Goal: Transaction & Acquisition: Book appointment/travel/reservation

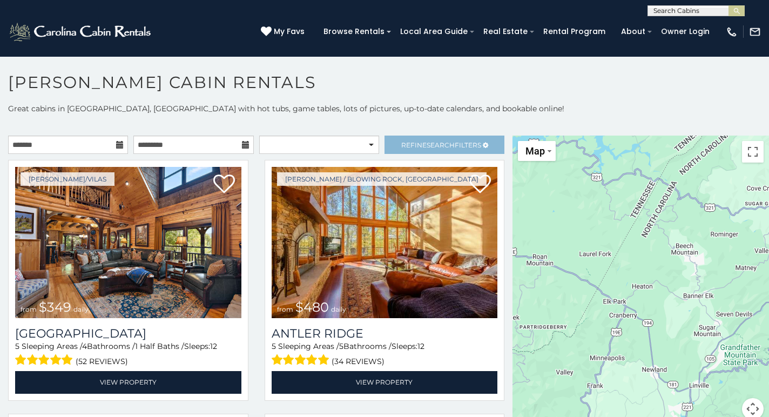
click at [450, 144] on span "Search" at bounding box center [441, 145] width 28 height 8
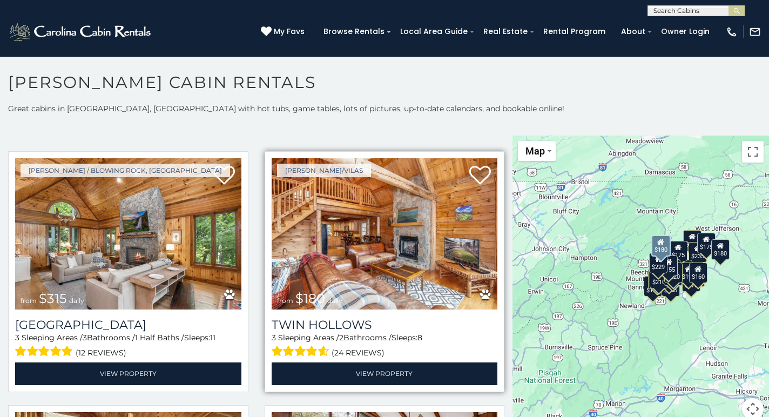
scroll to position [324, 0]
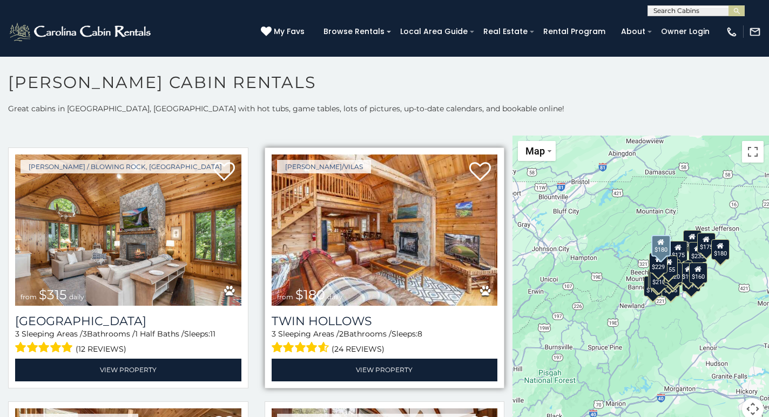
click at [377, 229] on img at bounding box center [385, 229] width 226 height 151
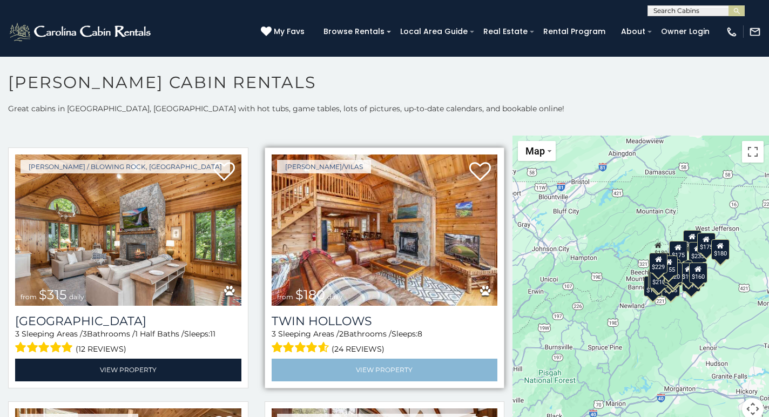
click at [367, 359] on link "View Property" at bounding box center [385, 370] width 226 height 22
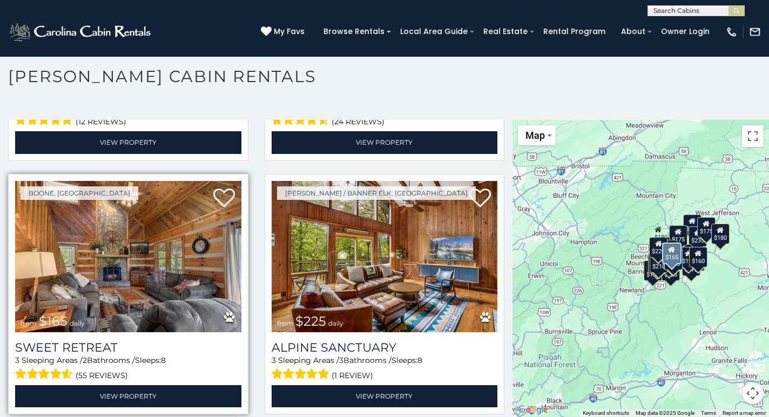
scroll to position [539, 0]
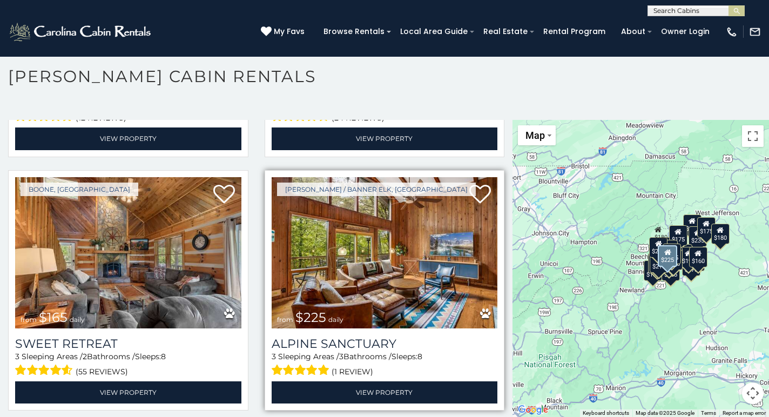
click at [364, 248] on img at bounding box center [385, 252] width 226 height 151
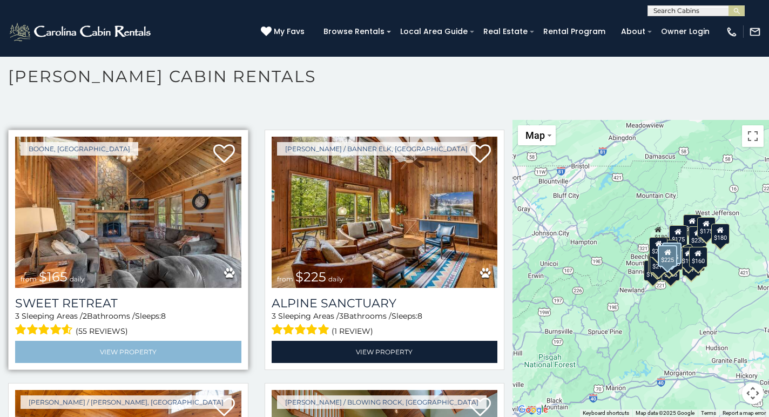
scroll to position [579, 0]
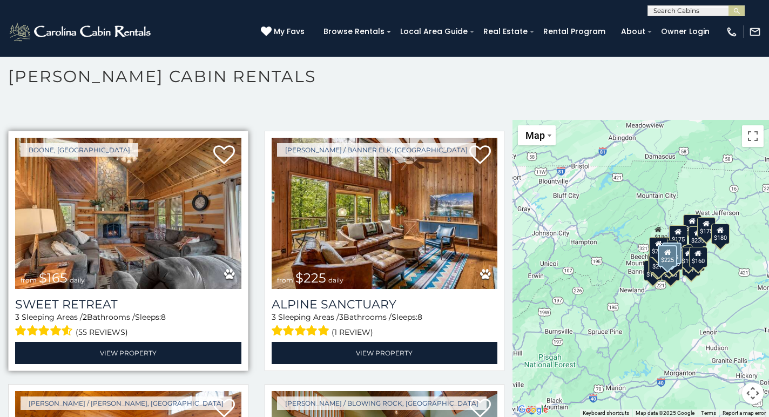
click at [167, 221] on img at bounding box center [128, 213] width 226 height 151
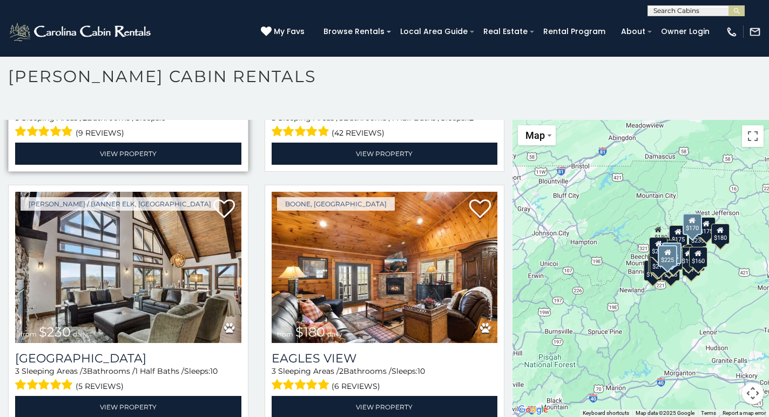
scroll to position [1035, 0]
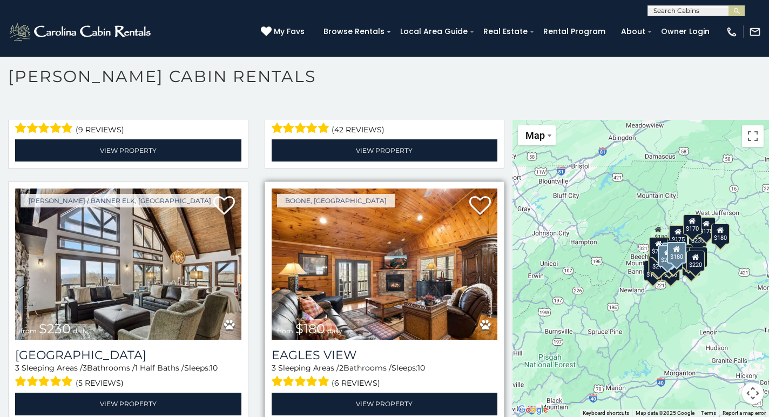
click at [365, 252] on img at bounding box center [385, 263] width 226 height 151
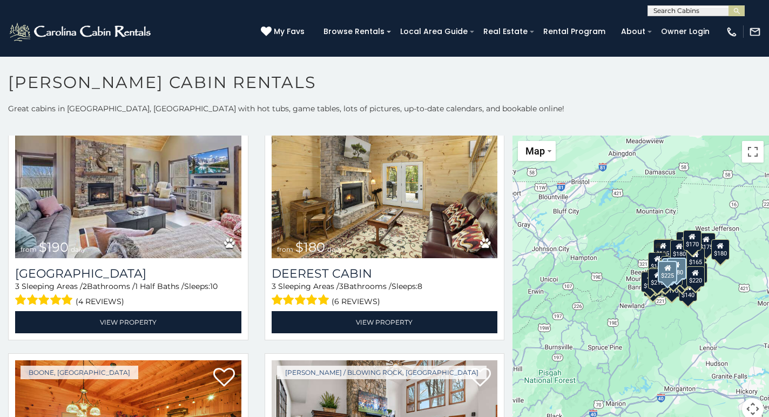
click at [111, 29] on img at bounding box center [81, 32] width 146 height 22
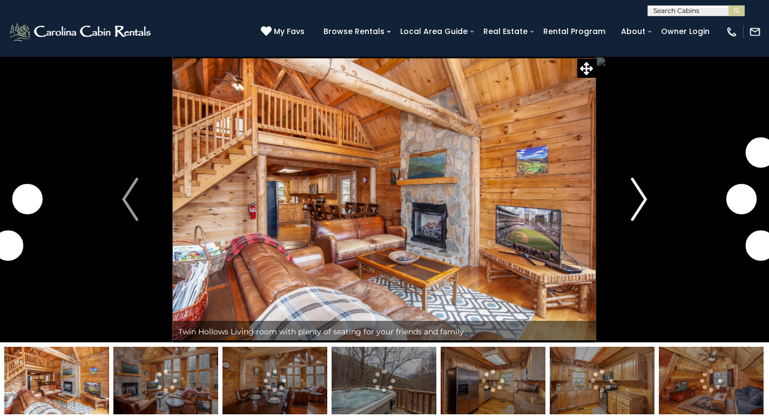
click at [637, 199] on img "Next" at bounding box center [639, 199] width 16 height 43
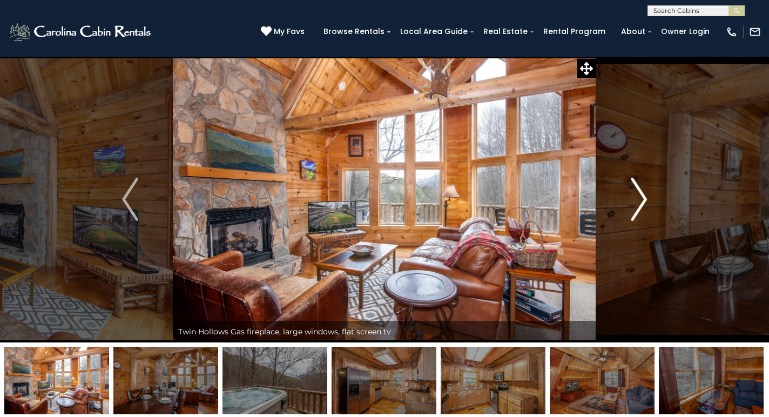
click at [637, 199] on img "Next" at bounding box center [639, 199] width 16 height 43
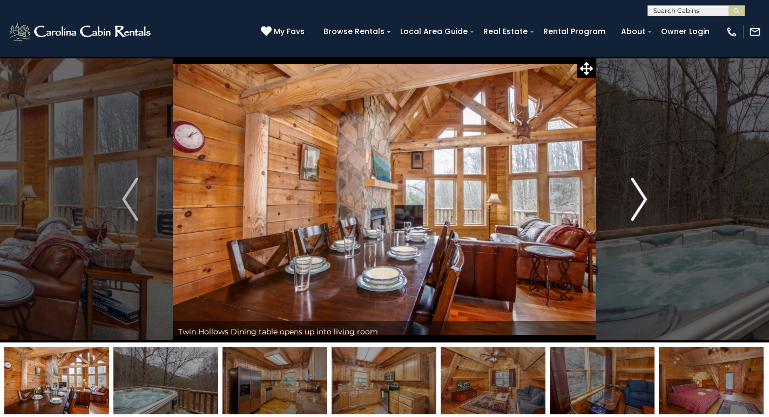
click at [637, 199] on img "Next" at bounding box center [639, 199] width 16 height 43
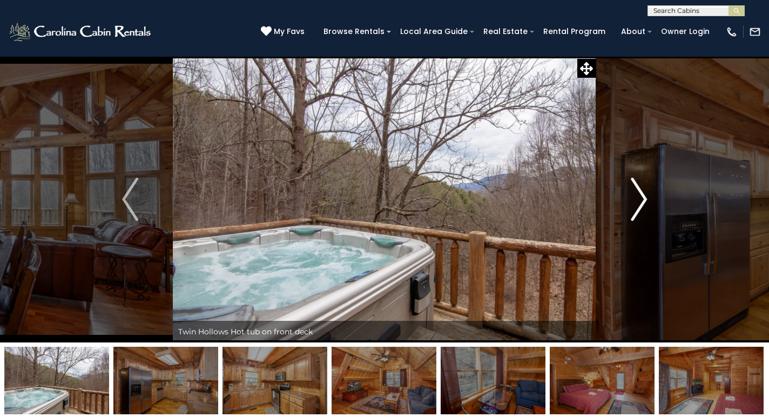
click at [637, 199] on img "Next" at bounding box center [639, 199] width 16 height 43
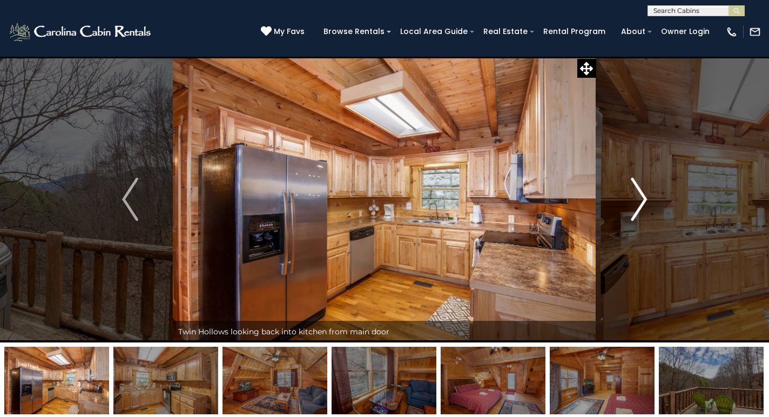
click at [637, 199] on img "Next" at bounding box center [639, 199] width 16 height 43
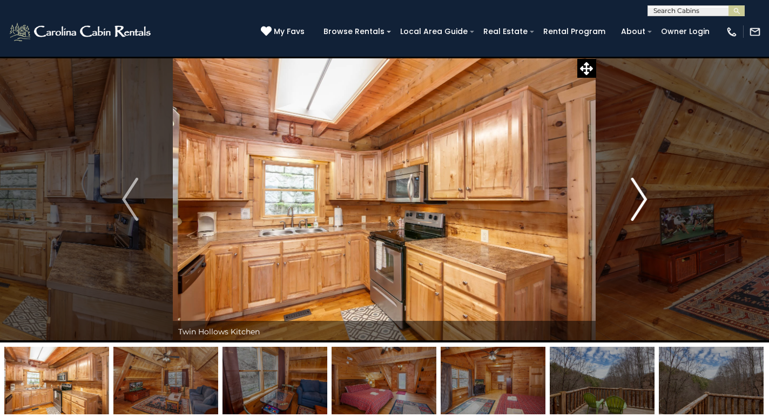
click at [637, 199] on img "Next" at bounding box center [639, 199] width 16 height 43
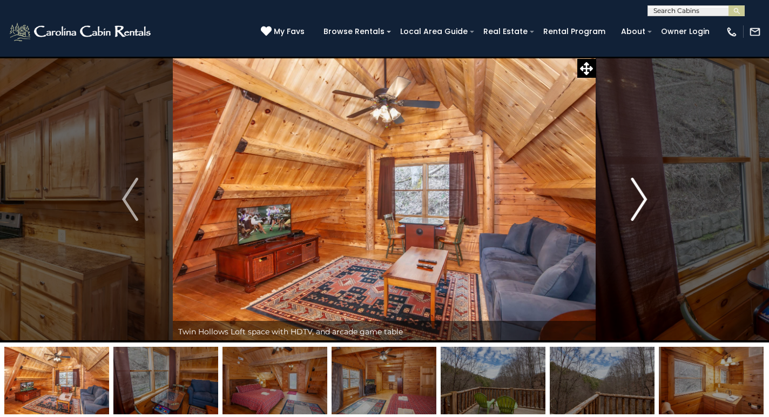
click at [637, 199] on img "Next" at bounding box center [639, 199] width 16 height 43
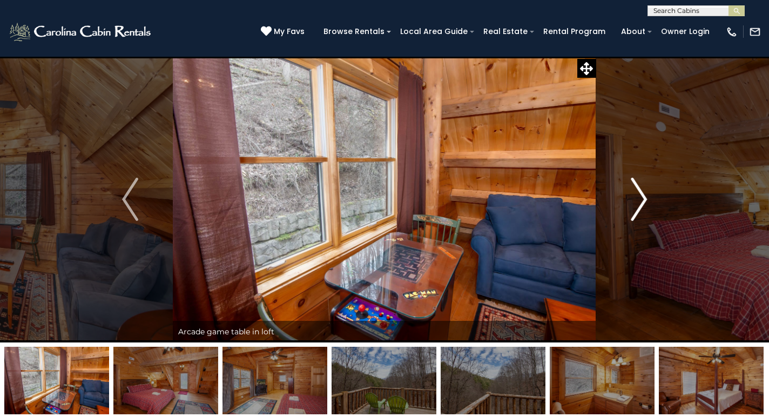
click at [637, 199] on img "Next" at bounding box center [639, 199] width 16 height 43
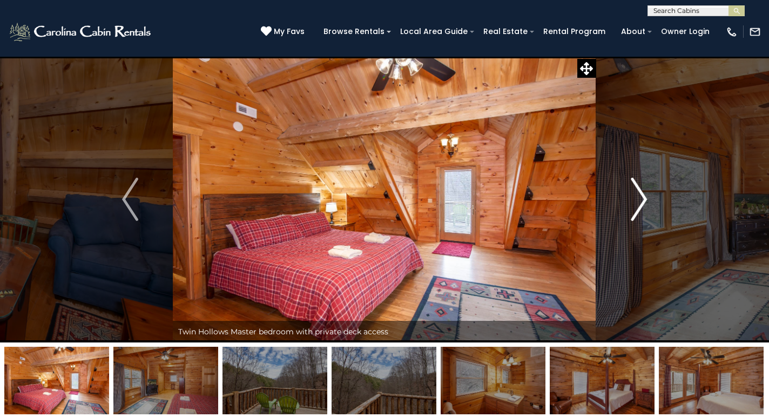
click at [637, 199] on img "Next" at bounding box center [639, 199] width 16 height 43
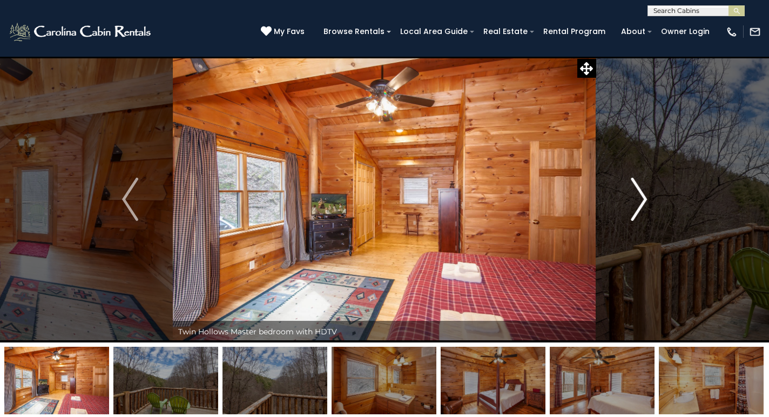
click at [637, 199] on img "Next" at bounding box center [639, 199] width 16 height 43
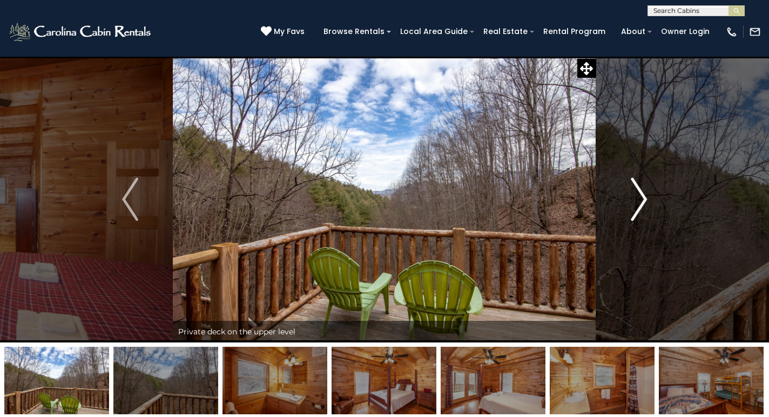
click at [637, 199] on img "Next" at bounding box center [639, 199] width 16 height 43
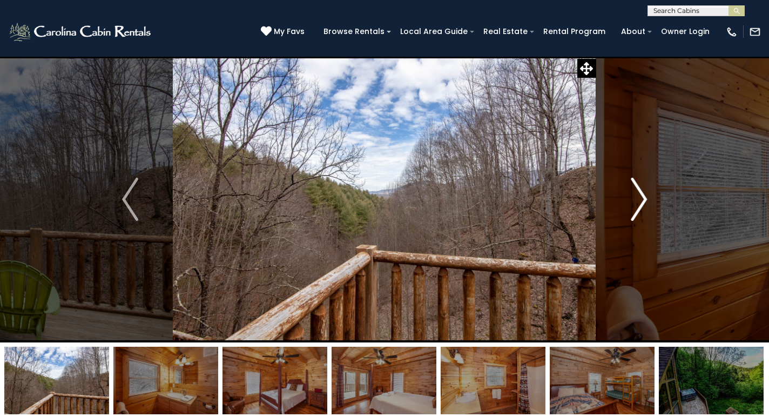
click at [637, 199] on img "Next" at bounding box center [639, 199] width 16 height 43
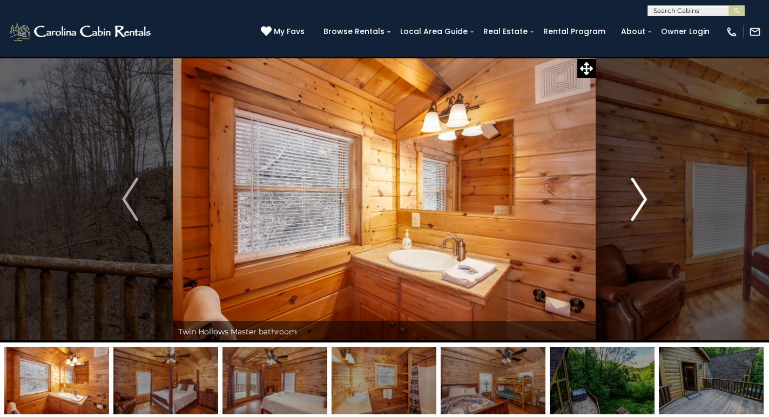
click at [637, 199] on img "Next" at bounding box center [639, 199] width 16 height 43
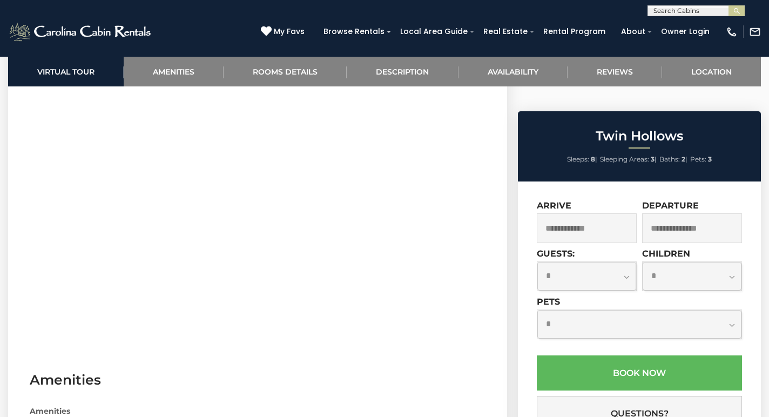
scroll to position [511, 0]
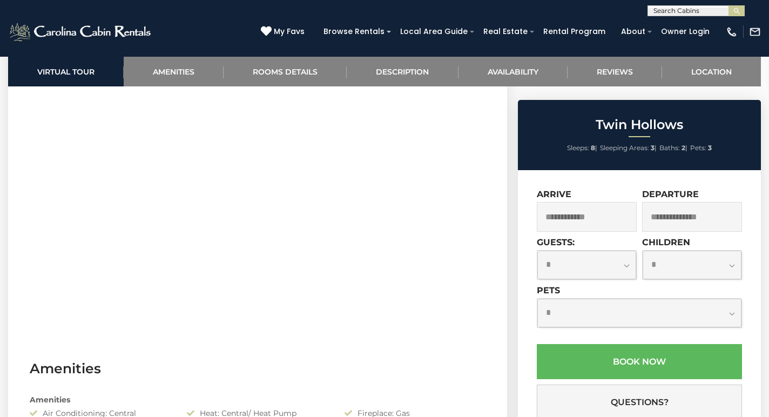
click at [605, 202] on input "text" at bounding box center [587, 217] width 100 height 30
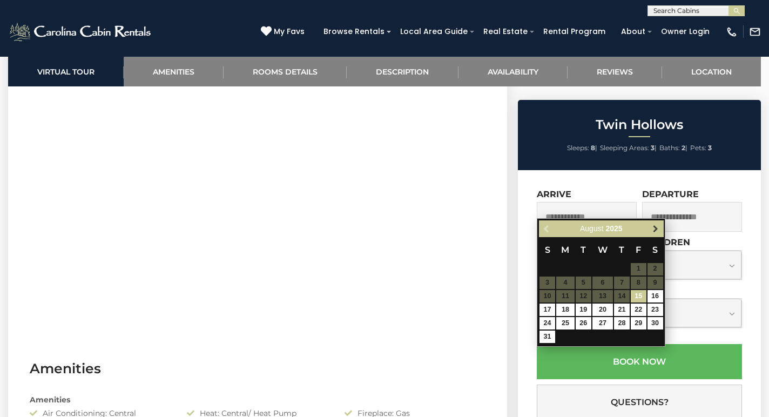
click at [655, 228] on span "Next" at bounding box center [655, 228] width 9 height 9
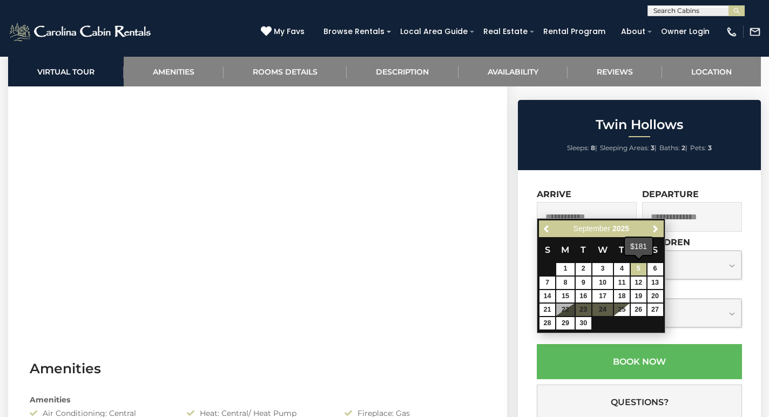
click at [641, 267] on link "5" at bounding box center [639, 269] width 16 height 12
type input "**********"
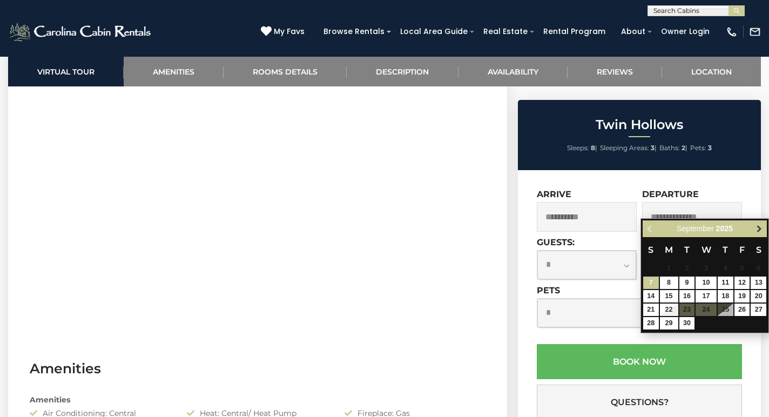
click at [760, 233] on span "Next" at bounding box center [759, 228] width 9 height 9
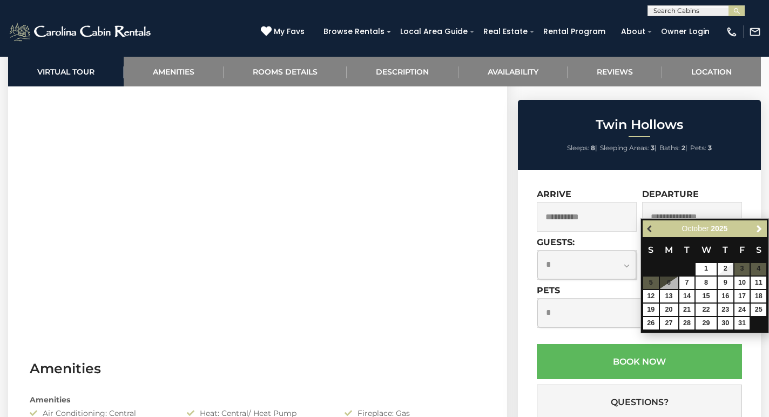
click at [650, 229] on span "Previous" at bounding box center [650, 228] width 9 height 9
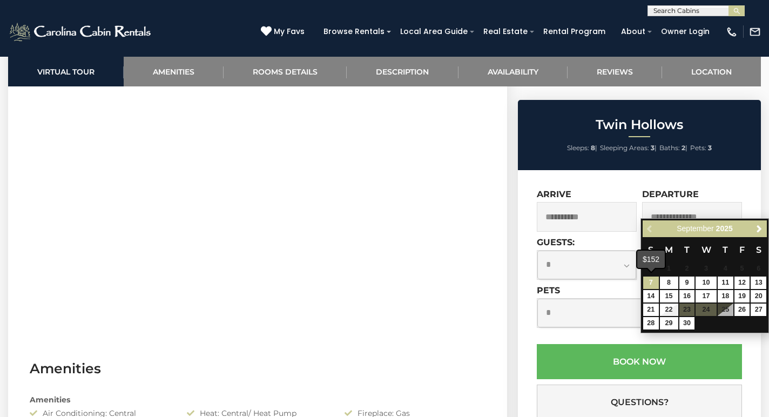
click at [653, 281] on link "7" at bounding box center [651, 282] width 16 height 12
type input "**********"
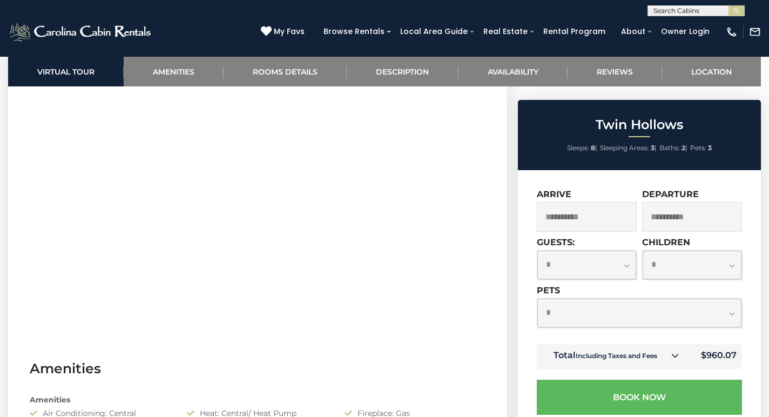
select select "*"
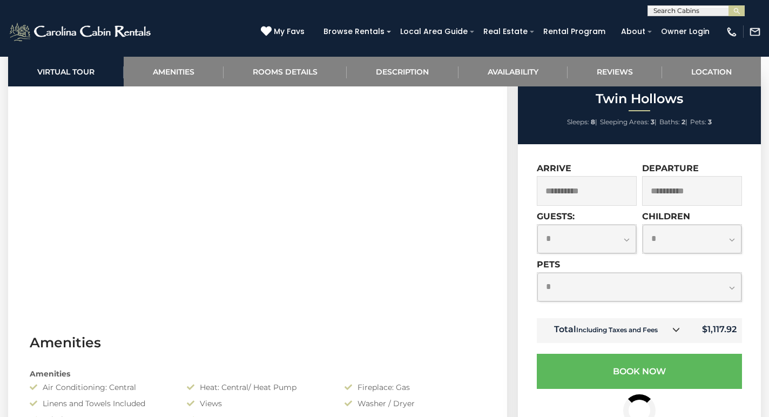
scroll to position [529, 0]
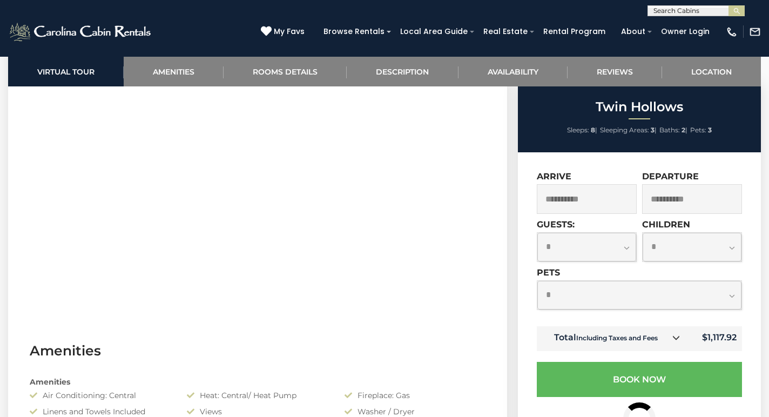
select select "*"
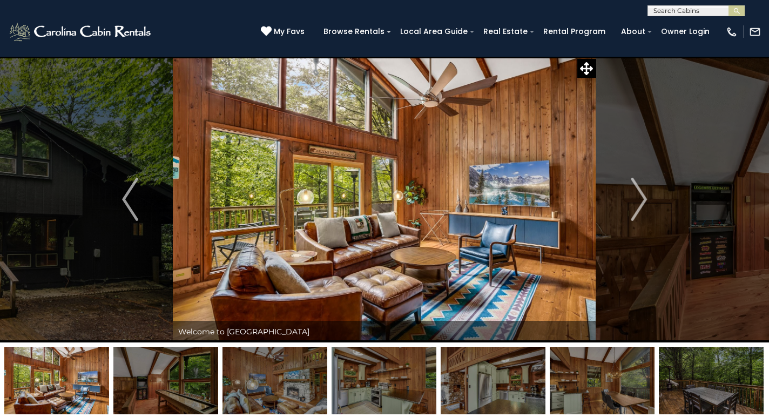
click at [181, 363] on img at bounding box center [165, 380] width 105 height 67
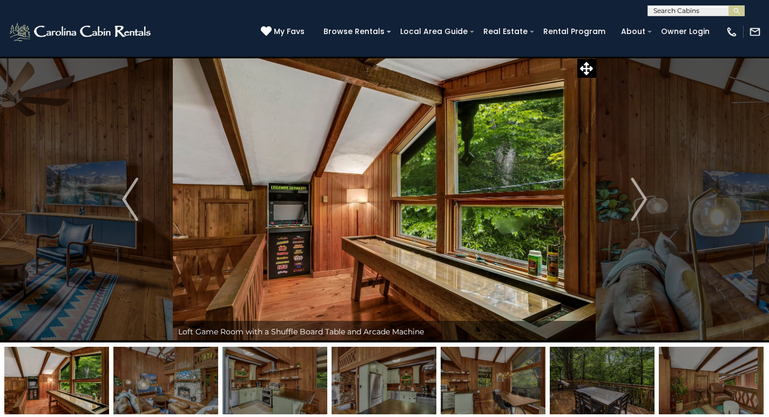
click at [236, 372] on img at bounding box center [274, 380] width 105 height 67
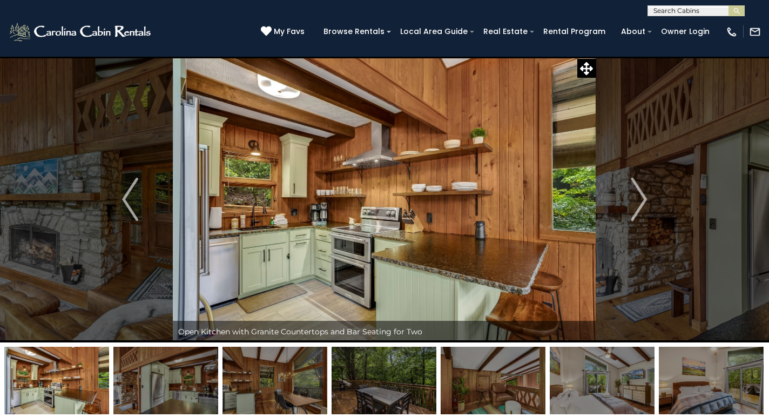
click at [317, 377] on img at bounding box center [274, 380] width 105 height 67
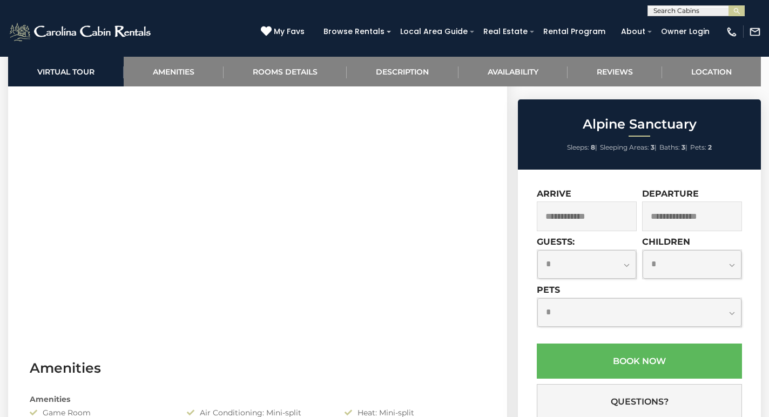
scroll to position [512, 0]
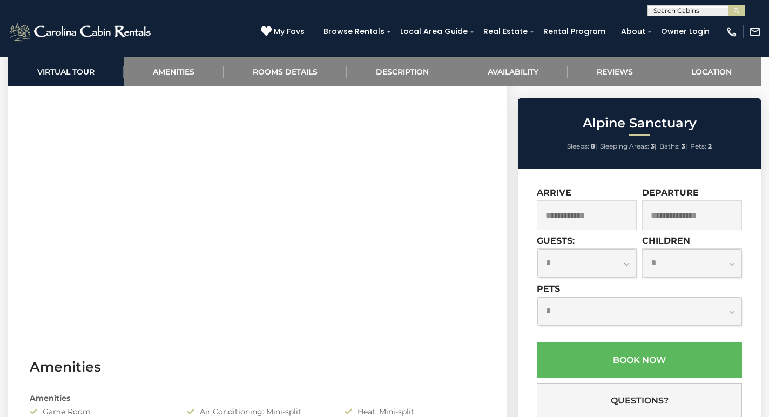
click at [574, 204] on input "text" at bounding box center [587, 215] width 100 height 30
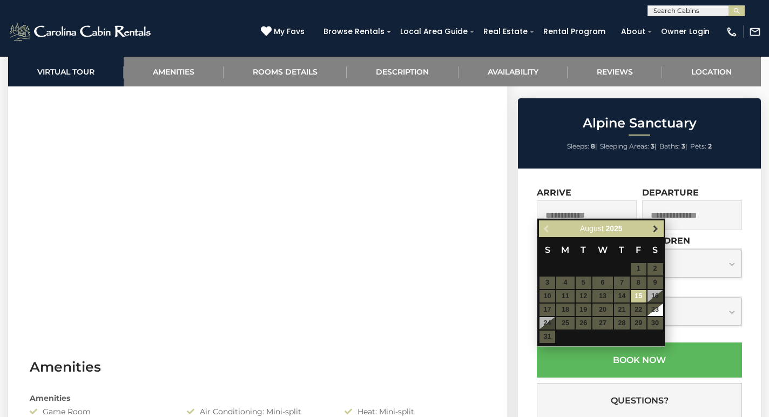
click at [657, 231] on span "Next" at bounding box center [655, 228] width 9 height 9
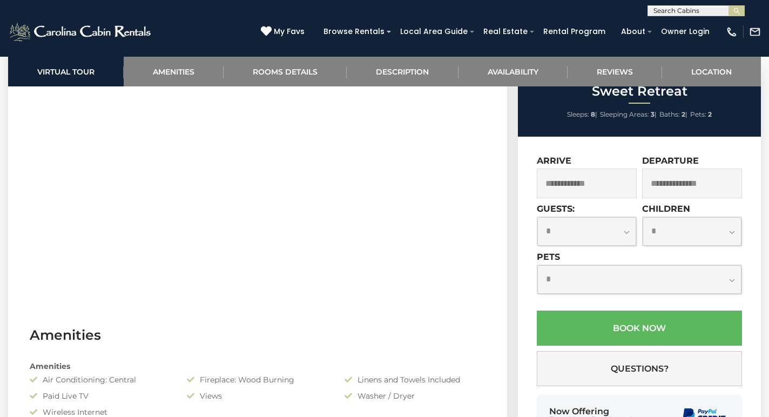
scroll to position [547, 0]
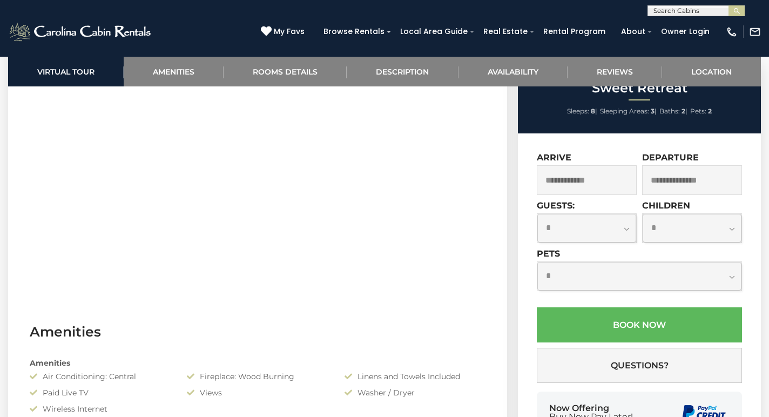
click at [607, 195] on input "text" at bounding box center [587, 180] width 100 height 30
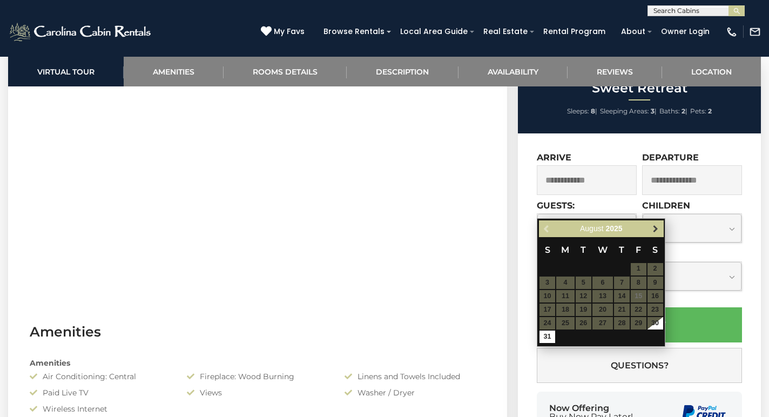
click at [662, 232] on link "Next" at bounding box center [654, 228] width 13 height 13
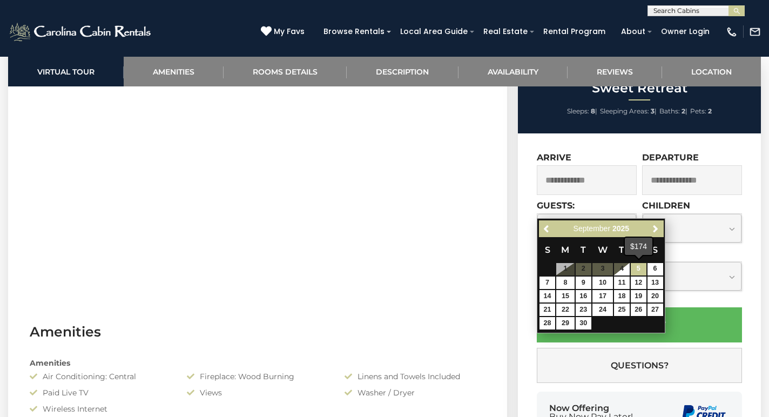
click at [638, 271] on link "5" at bounding box center [639, 269] width 16 height 12
type input "**********"
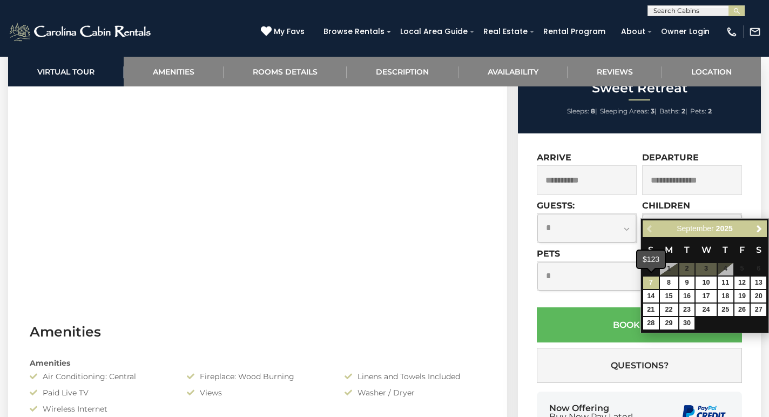
click at [653, 282] on link "7" at bounding box center [651, 282] width 16 height 12
type input "**********"
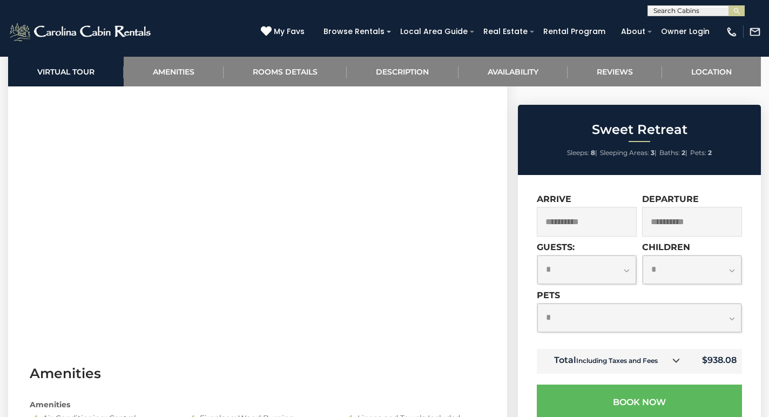
scroll to position [500, 0]
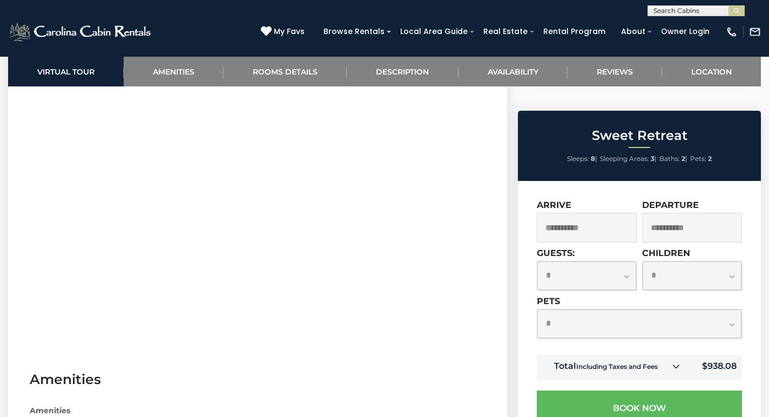
select select "*"
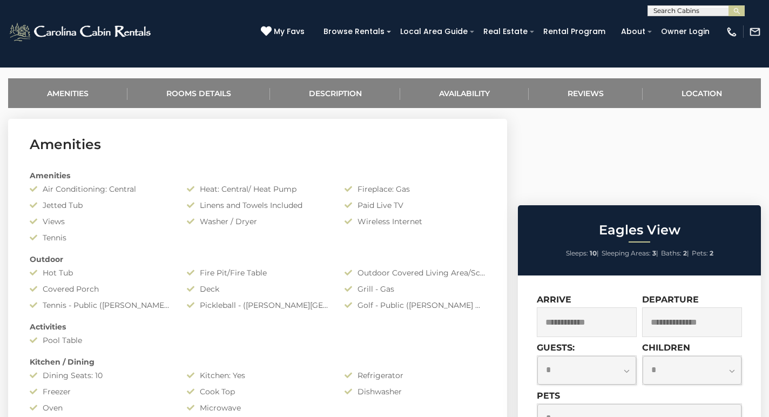
scroll to position [410, 0]
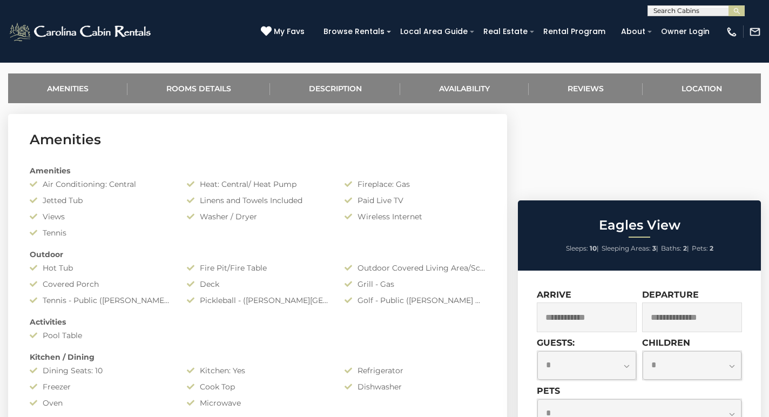
click at [599, 302] on input "text" at bounding box center [587, 317] width 100 height 30
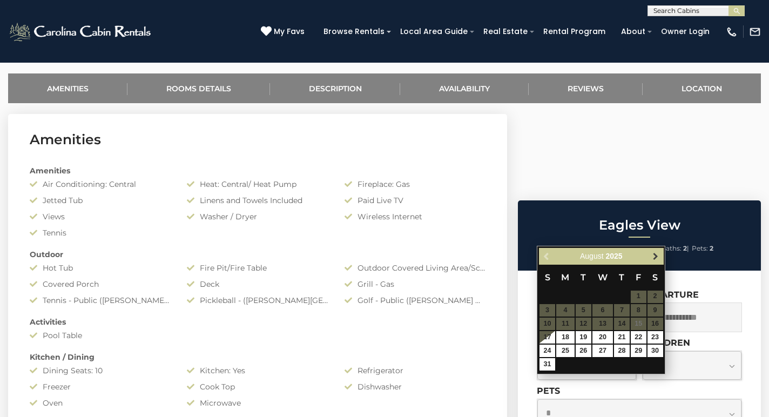
click at [658, 258] on span "Next" at bounding box center [655, 256] width 9 height 9
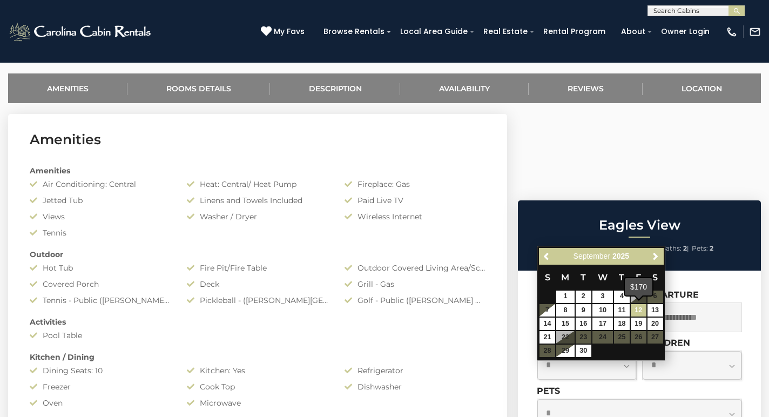
click at [640, 311] on link "12" at bounding box center [639, 310] width 16 height 12
type input "**********"
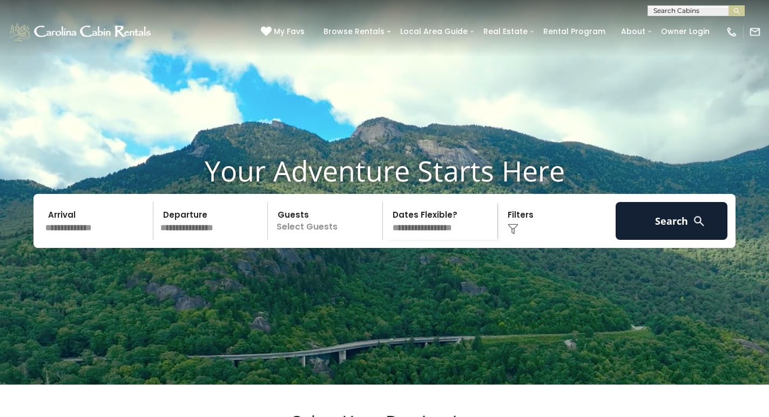
click at [76, 240] on input "text" at bounding box center [98, 221] width 112 height 38
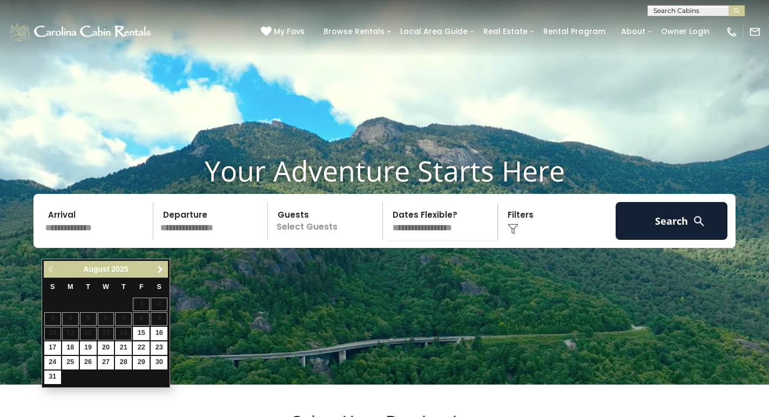
click at [161, 268] on span "Next" at bounding box center [160, 269] width 9 height 9
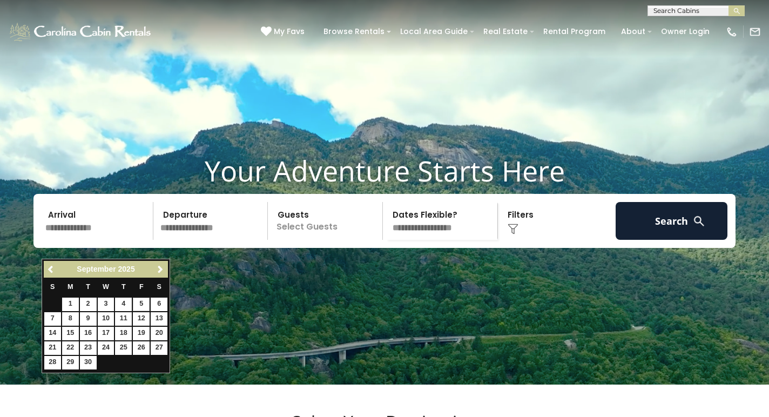
click at [142, 304] on link "5" at bounding box center [141, 303] width 17 height 13
type input "******"
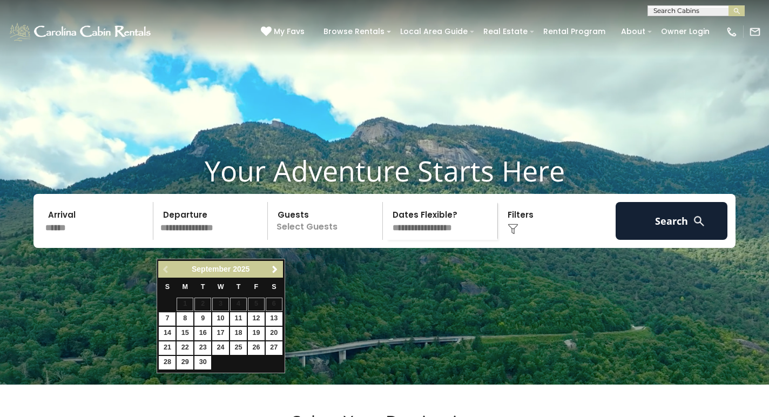
click at [163, 314] on link "7" at bounding box center [167, 318] width 17 height 13
type input "******"
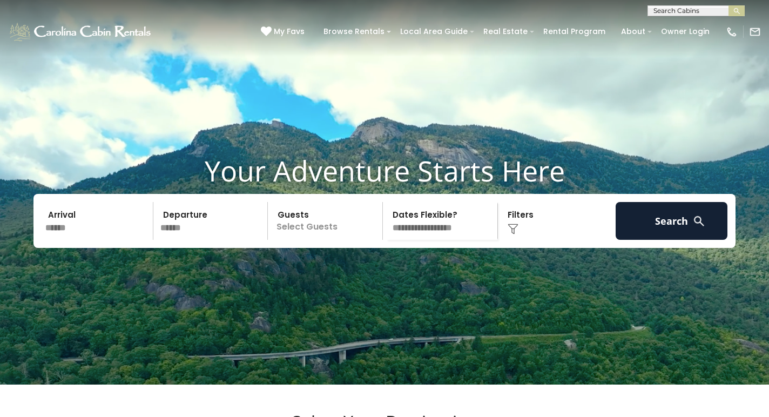
click at [334, 240] on p "Select Guests" at bounding box center [326, 221] width 111 height 38
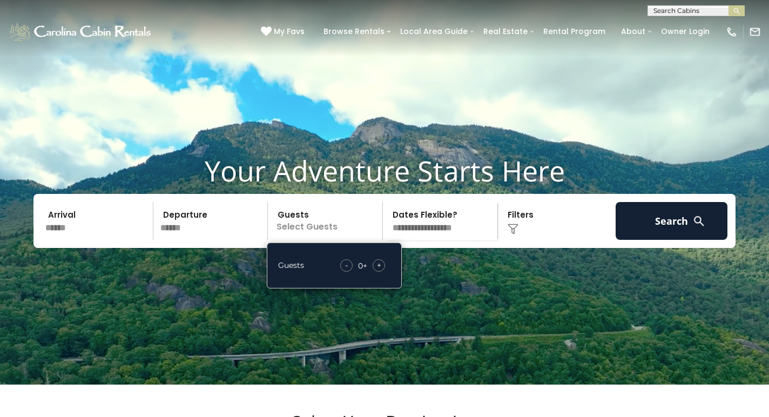
click at [348, 272] on div "-" at bounding box center [346, 265] width 12 height 12
click at [380, 270] on span "+" at bounding box center [379, 265] width 4 height 11
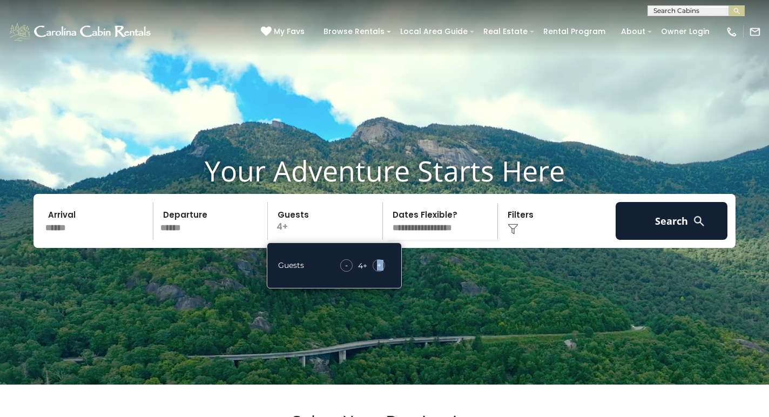
click at [380, 270] on span "+" at bounding box center [379, 265] width 4 height 11
click at [513, 234] on img at bounding box center [513, 229] width 11 height 11
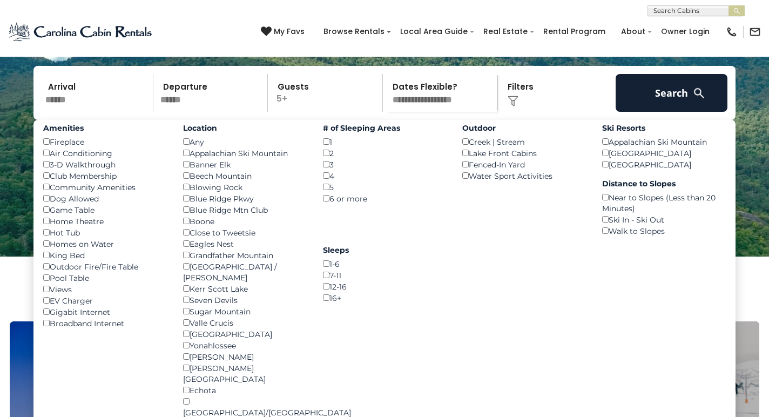
scroll to position [128, 0]
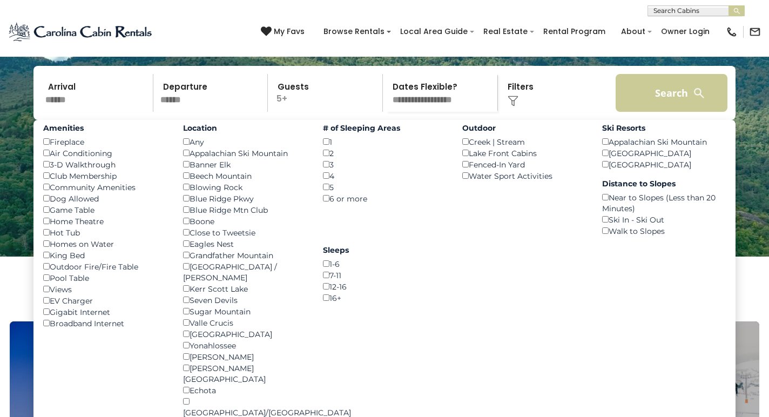
click at [675, 112] on button "Search" at bounding box center [671, 93] width 112 height 38
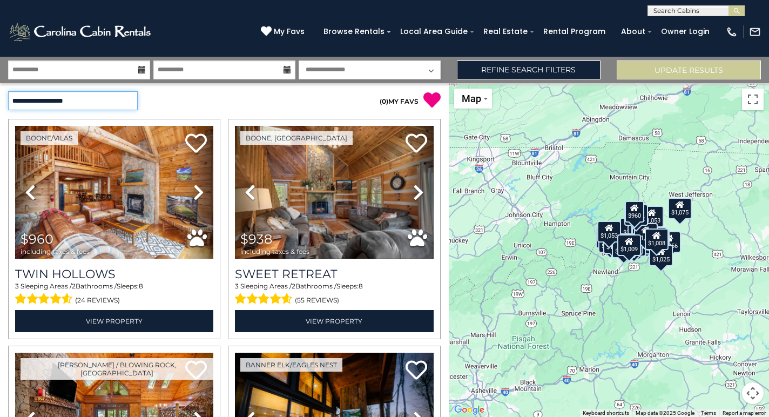
select select "*********"
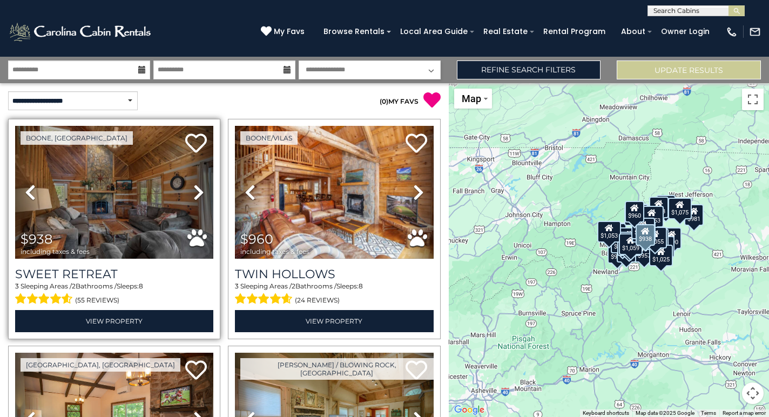
click at [107, 176] on img at bounding box center [114, 192] width 198 height 133
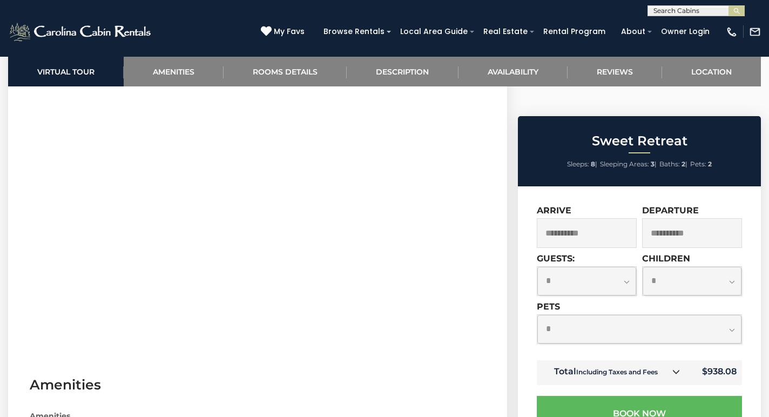
scroll to position [497, 0]
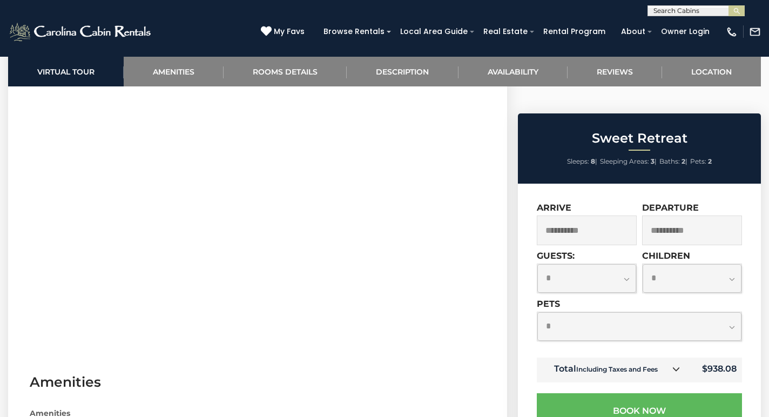
select select "*"
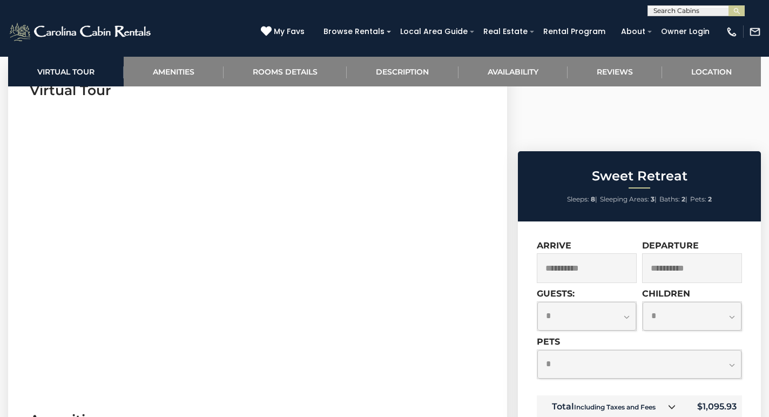
scroll to position [456, 0]
